Goal: Find contact information: Obtain details needed to contact an individual or organization

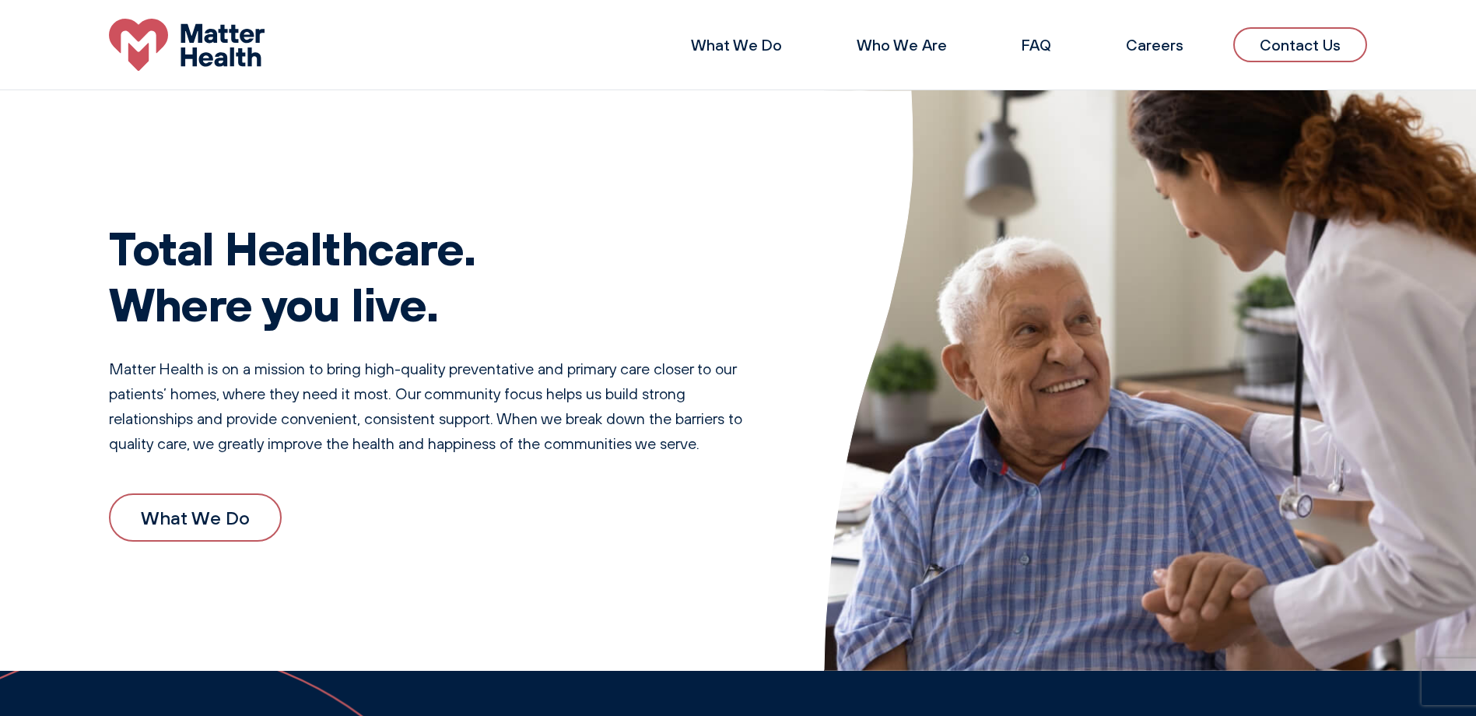
click at [1308, 44] on link "Contact Us" at bounding box center [1300, 44] width 134 height 35
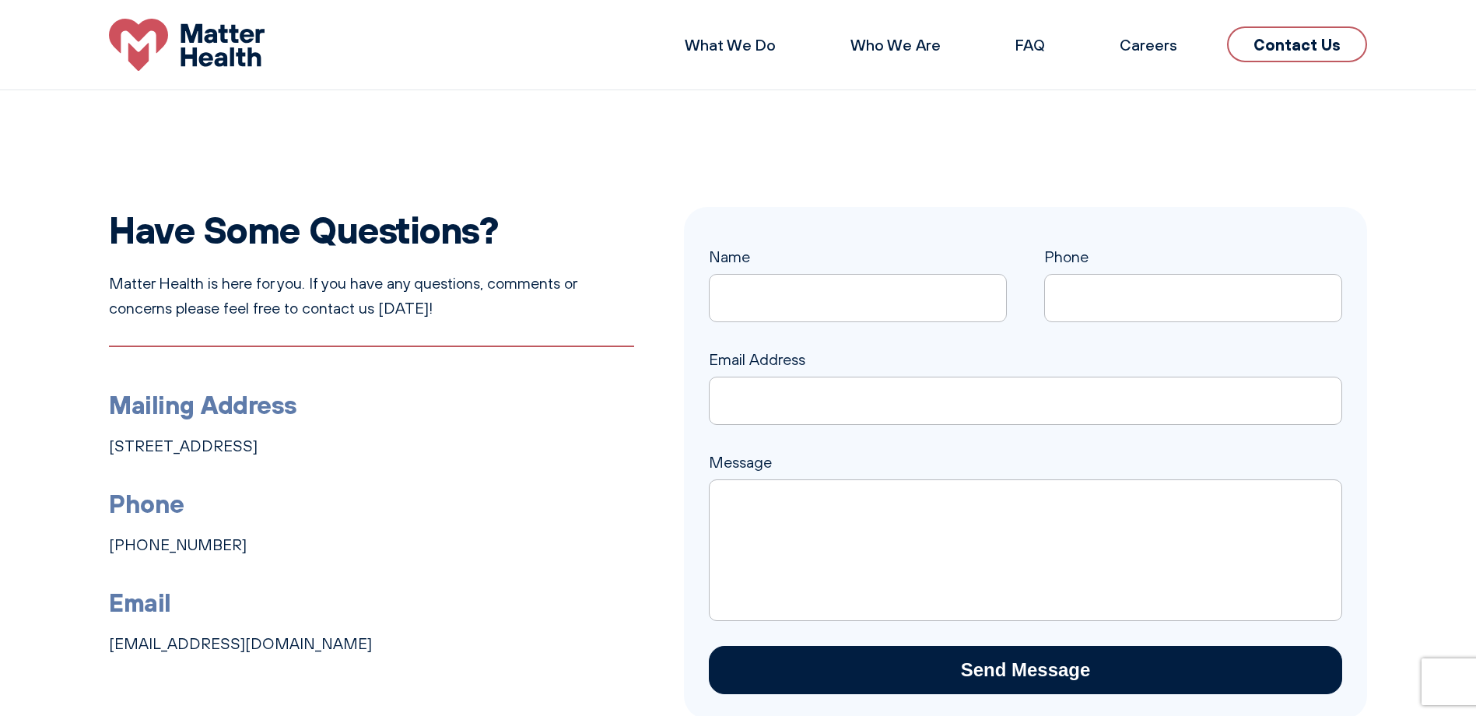
drag, startPoint x: 230, startPoint y: 536, endPoint x: 109, endPoint y: 527, distance: 121.7
click at [109, 527] on li "Phone [PHONE_NUMBER]" at bounding box center [371, 520] width 525 height 74
copy link "[PHONE_NUMBER]"
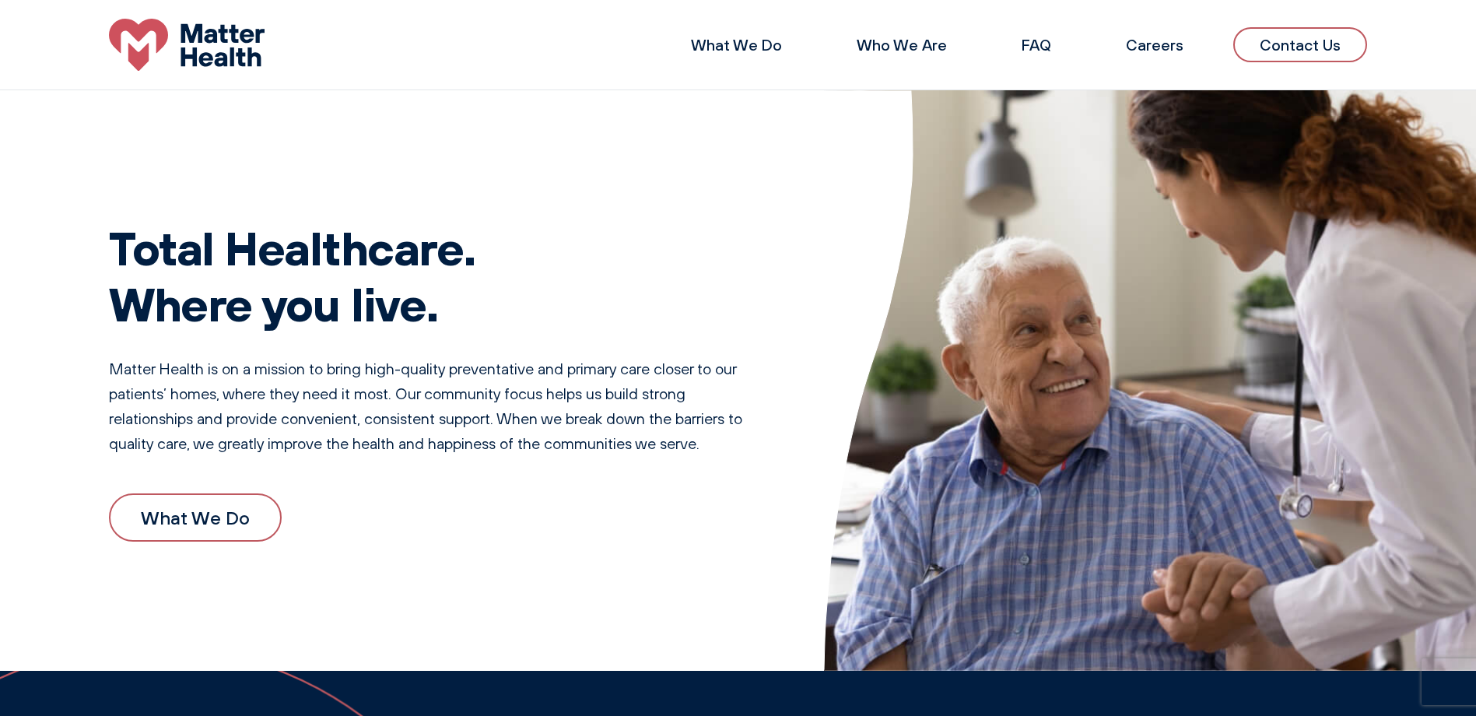
click at [1357, 43] on link "Contact Us" at bounding box center [1300, 44] width 134 height 35
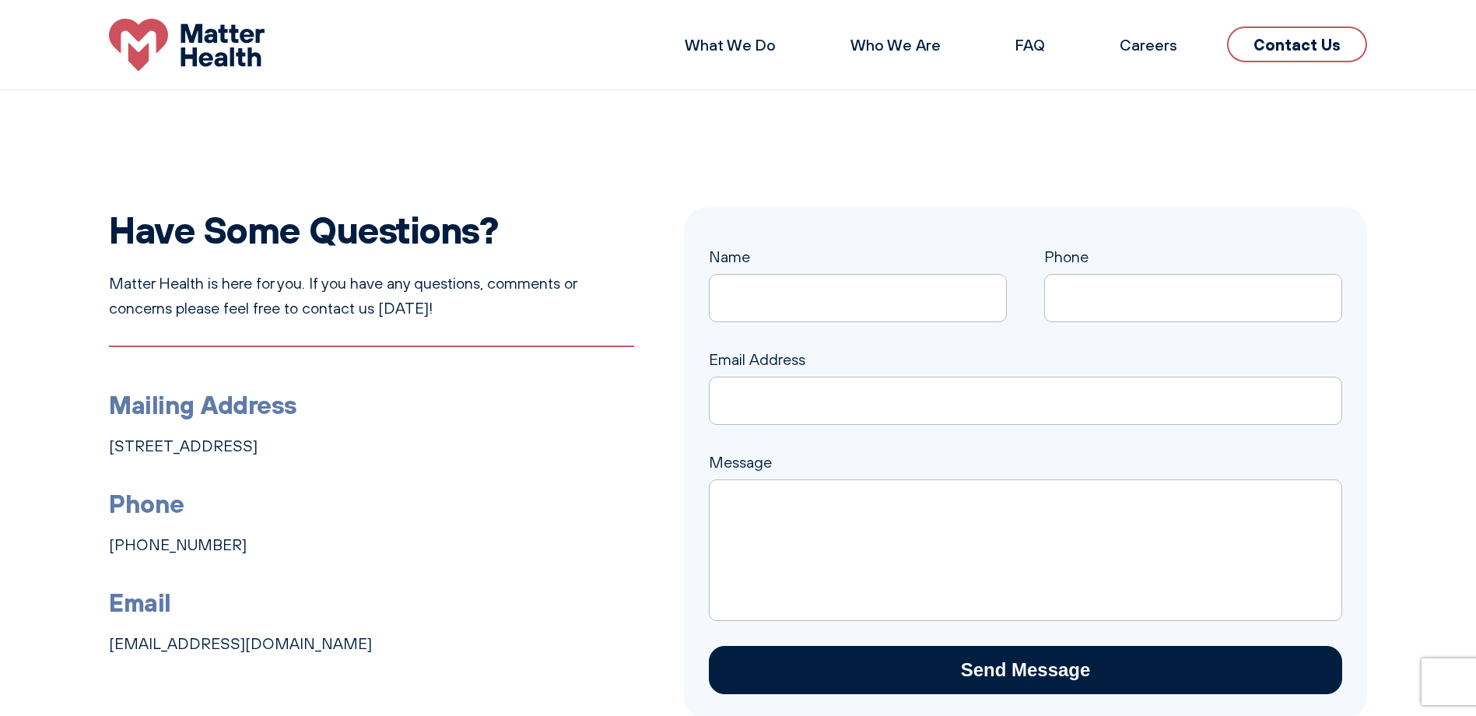
scroll to position [78, 0]
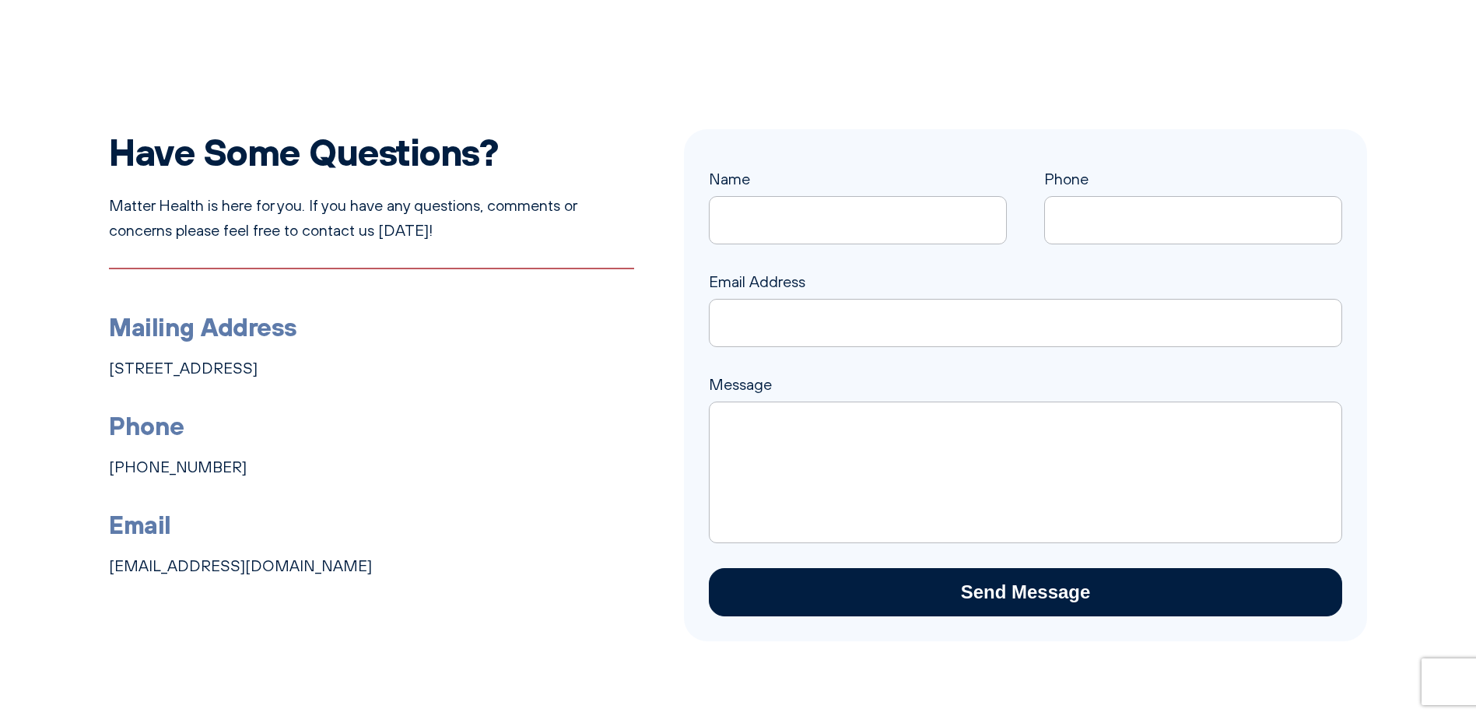
drag, startPoint x: 208, startPoint y: 467, endPoint x: 93, endPoint y: 465, distance: 114.4
click at [93, 465] on div "Have Some Questions? Matter Health is here for you. If you have any questions, …" at bounding box center [738, 385] width 1476 height 512
copy link "[PHONE_NUMBER]"
